Goal: Transaction & Acquisition: Purchase product/service

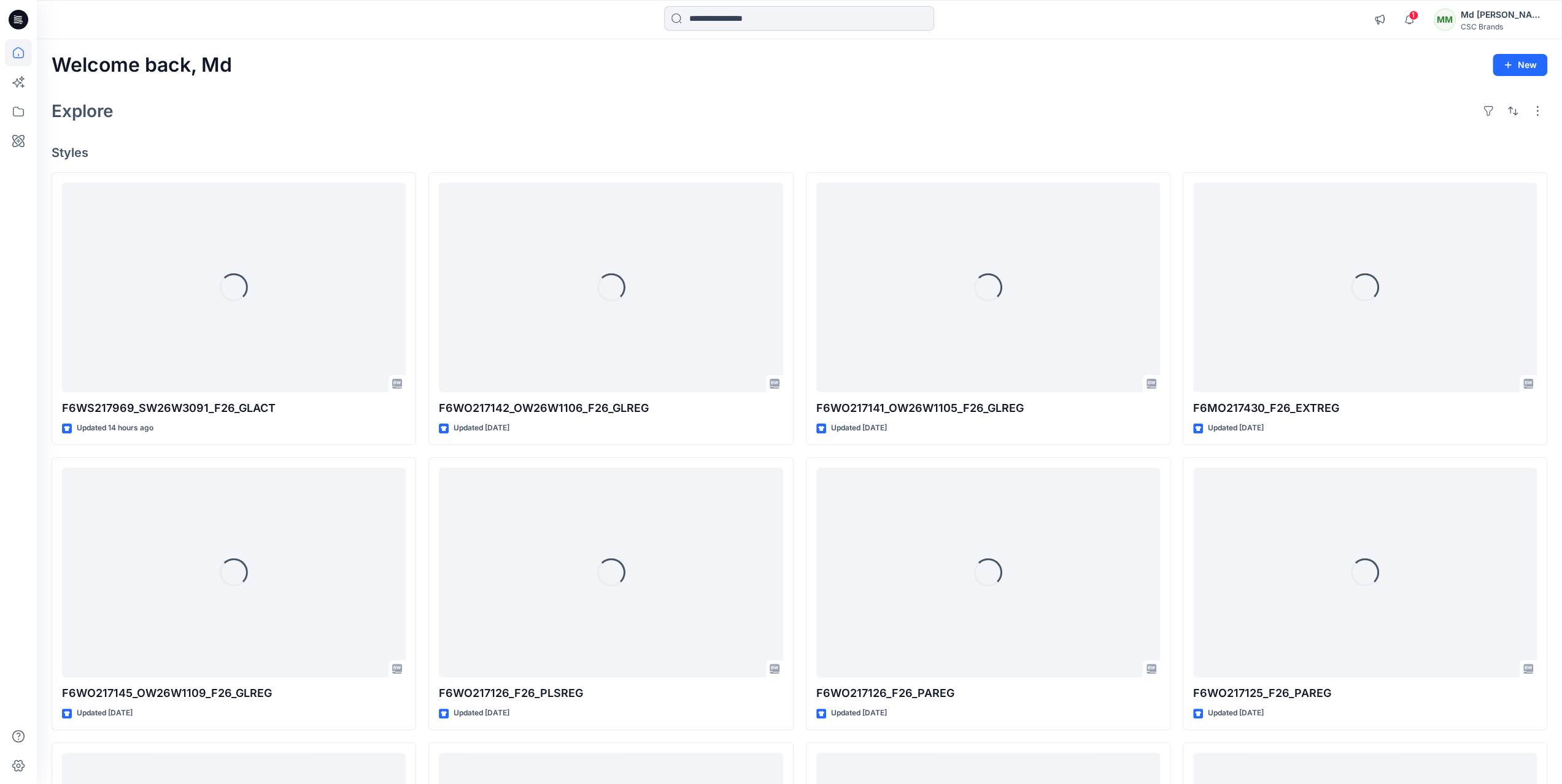
click at [804, 27] on input at bounding box center [799, 18] width 270 height 24
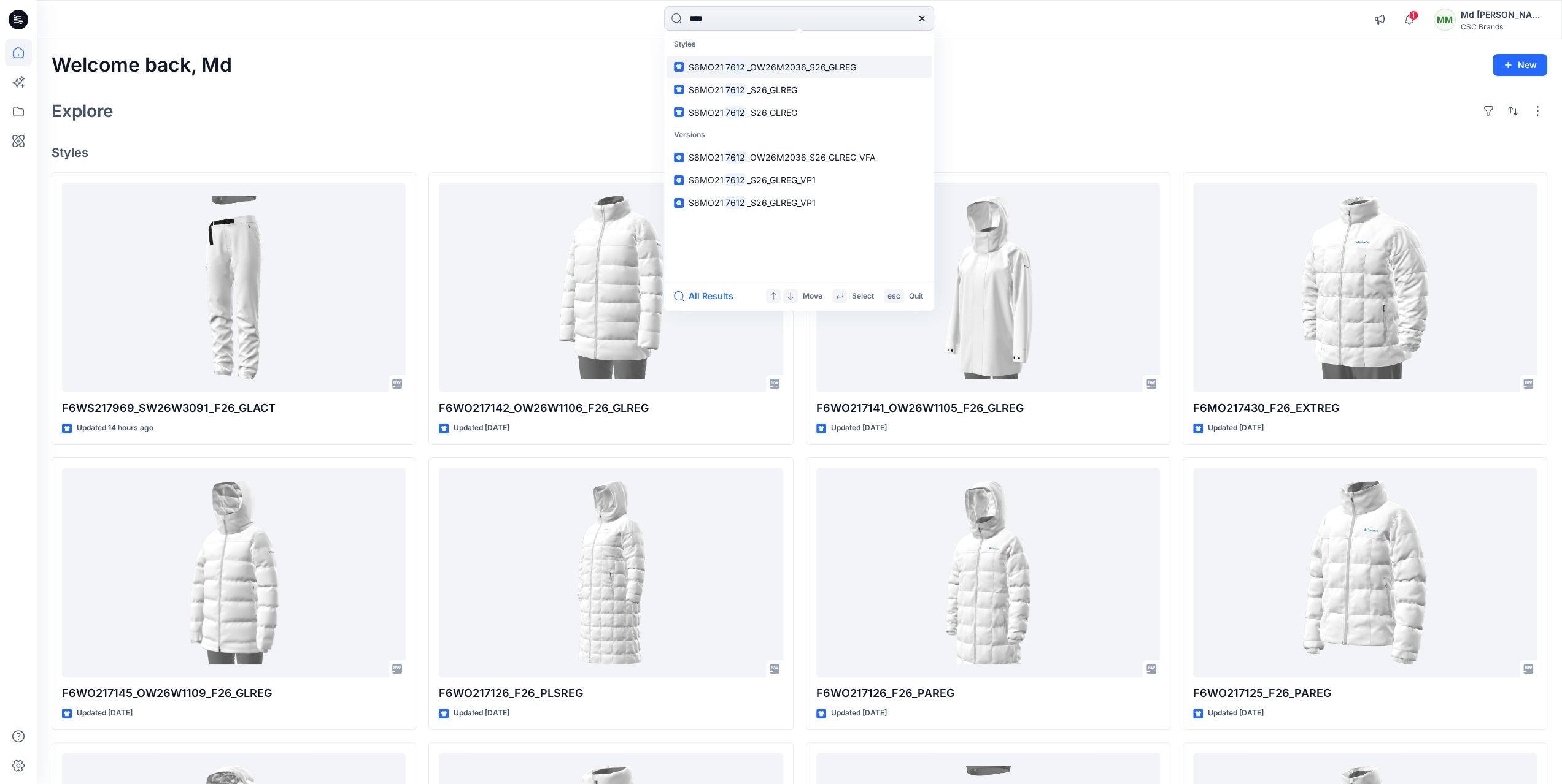
type input "****"
click at [798, 60] on p "S6MO21 7612 _OW26M2036_S26_GLREG" at bounding box center [773, 66] width 168 height 13
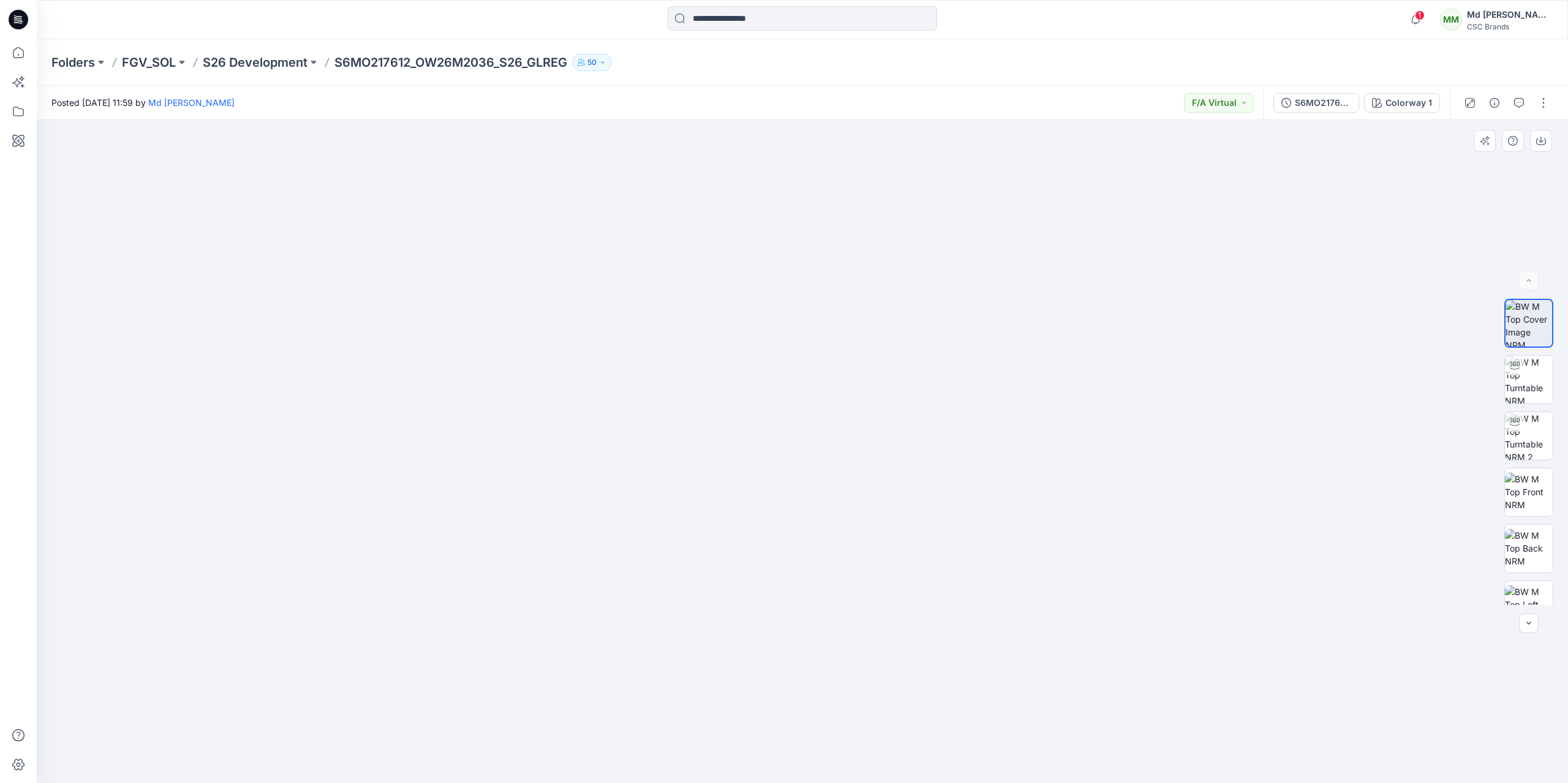
drag, startPoint x: 830, startPoint y: 467, endPoint x: 776, endPoint y: 381, distance: 101.5
click at [1543, 391] on img at bounding box center [1528, 379] width 48 height 48
drag, startPoint x: 806, startPoint y: 767, endPoint x: 528, endPoint y: 671, distance: 294.1
click at [528, 671] on div at bounding box center [803, 451] width 1531 height 663
drag, startPoint x: 892, startPoint y: 765, endPoint x: 490, endPoint y: 717, distance: 404.9
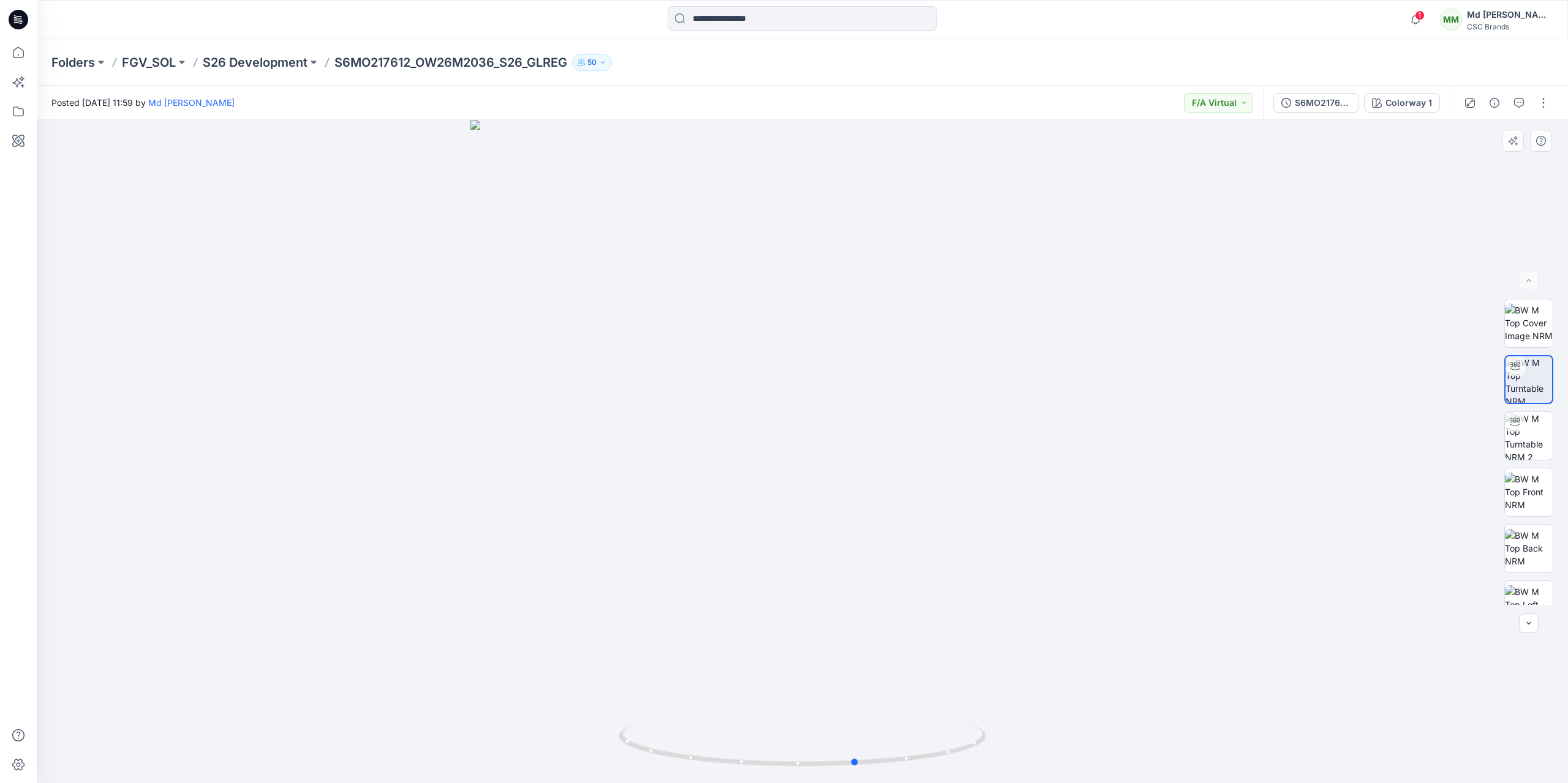
click at [490, 717] on div at bounding box center [803, 451] width 1531 height 663
